Goal: Transaction & Acquisition: Book appointment/travel/reservation

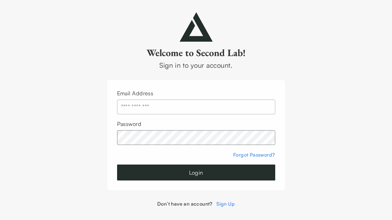
type input "**********"
click at [162, 168] on button "Login" at bounding box center [196, 173] width 158 height 16
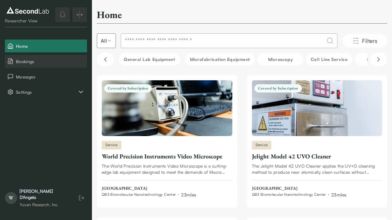
click at [29, 59] on span "Bookings" at bounding box center [50, 61] width 69 height 6
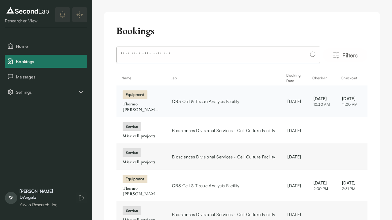
scroll to position [0, 7]
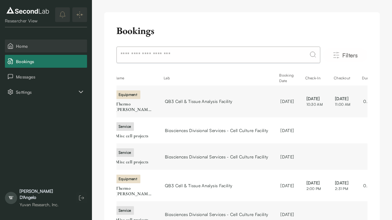
click at [33, 46] on span "Home" at bounding box center [50, 46] width 69 height 6
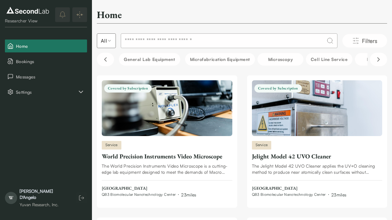
click at [184, 46] on input at bounding box center [229, 40] width 217 height 15
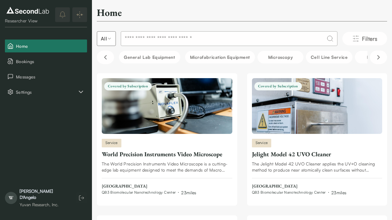
scroll to position [4, 0]
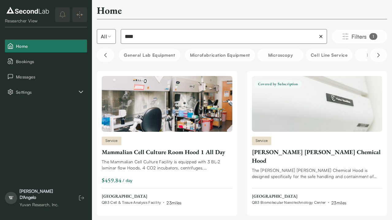
type input "****"
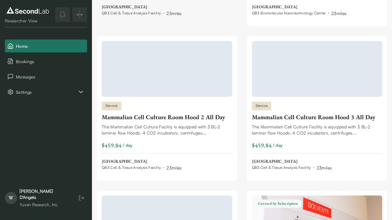
scroll to position [194, 0]
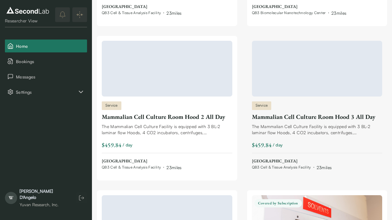
click at [323, 118] on div "Mammalian Cell Culture Room Hood 3 All Day" at bounding box center [317, 117] width 131 height 9
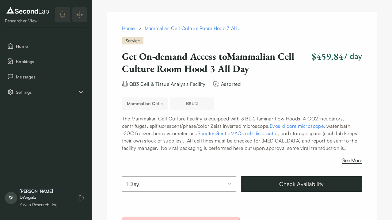
scroll to position [21, 0]
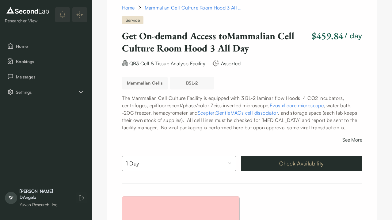
click at [299, 167] on button "Check Availability" at bounding box center [302, 164] width 122 height 16
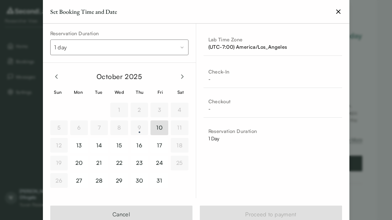
click at [162, 130] on button "10" at bounding box center [160, 128] width 18 height 15
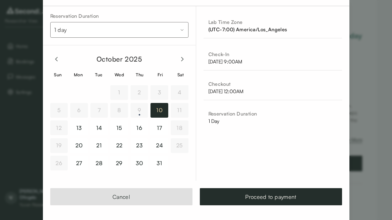
scroll to position [17, 0]
click at [270, 196] on button "Proceed to payment" at bounding box center [271, 196] width 142 height 17
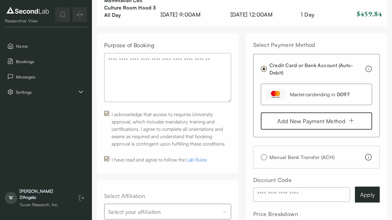
scroll to position [29, 0]
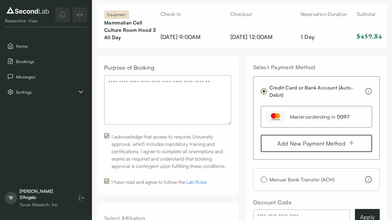
click at [182, 99] on textarea "Purpose of Booking" at bounding box center [167, 99] width 127 height 49
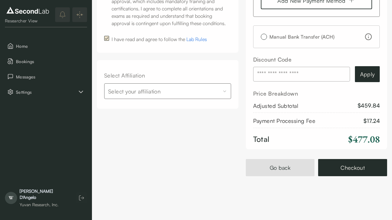
scroll to position [172, 0]
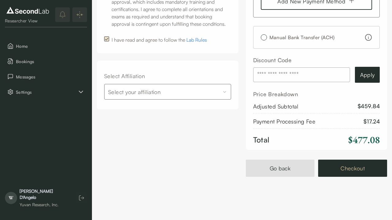
type textarea "**********"
click at [349, 167] on button "Checkout" at bounding box center [353, 168] width 69 height 17
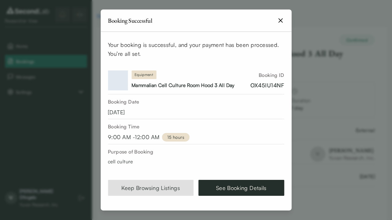
click at [281, 21] on icon "button" at bounding box center [281, 21] width 4 height 4
